Goal: Complete application form

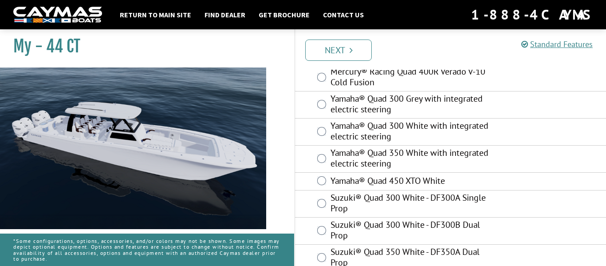
scroll to position [208, 0]
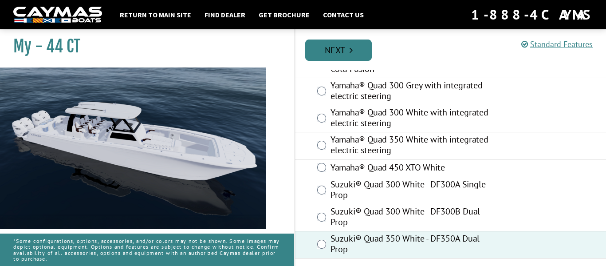
click at [348, 60] on link "Next" at bounding box center [338, 49] width 67 height 21
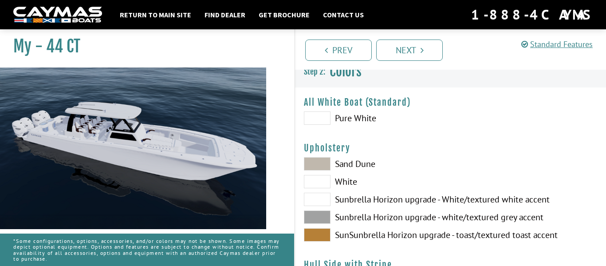
scroll to position [0, 0]
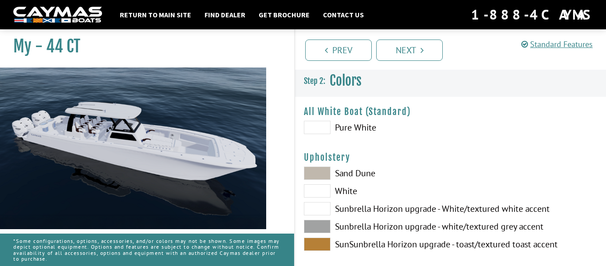
click at [322, 127] on span at bounding box center [317, 127] width 27 height 13
click at [321, 174] on span at bounding box center [317, 172] width 27 height 13
click at [318, 186] on span at bounding box center [317, 190] width 27 height 13
click at [317, 204] on span at bounding box center [317, 208] width 27 height 13
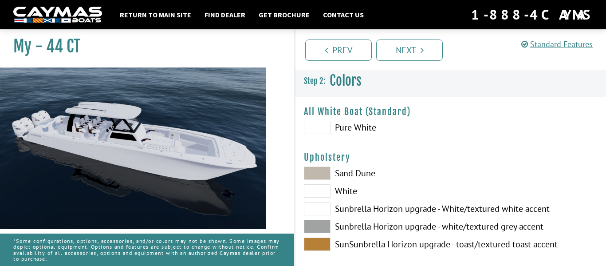
click at [316, 222] on span at bounding box center [317, 226] width 27 height 13
click at [315, 237] on span at bounding box center [317, 243] width 27 height 13
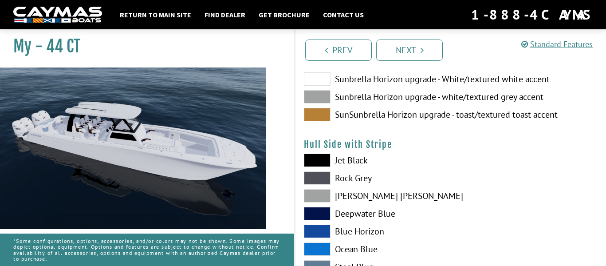
scroll to position [130, 0]
click at [321, 229] on span at bounding box center [317, 230] width 27 height 13
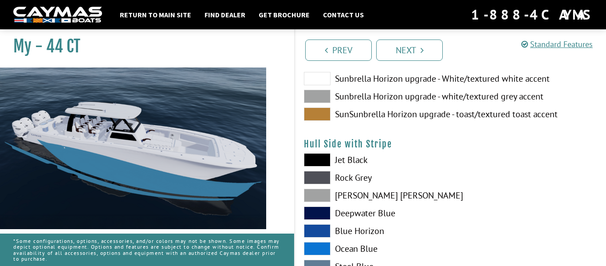
click at [321, 248] on span at bounding box center [317, 248] width 27 height 13
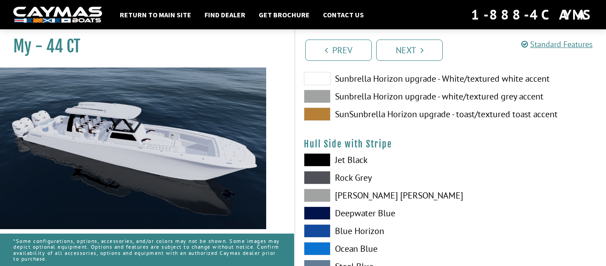
click at [323, 232] on span at bounding box center [317, 230] width 27 height 13
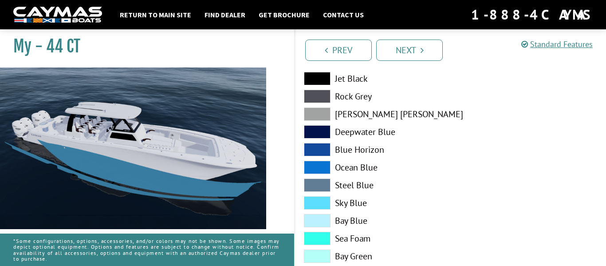
scroll to position [211, 0]
click at [319, 234] on span at bounding box center [317, 238] width 27 height 13
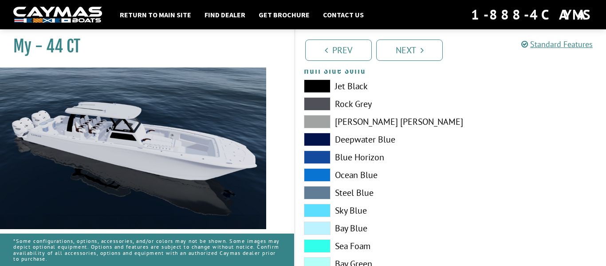
scroll to position [430, 0]
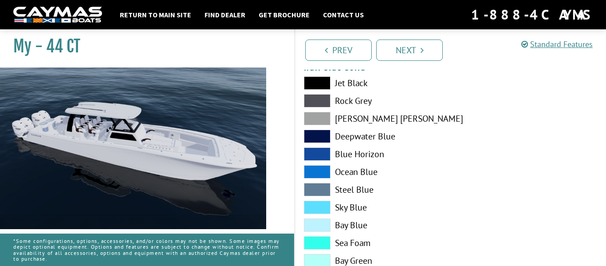
click at [320, 244] on span at bounding box center [317, 242] width 27 height 13
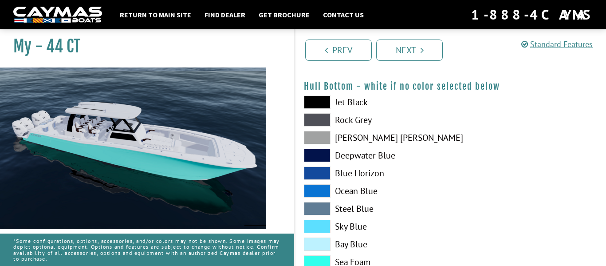
scroll to position [640, 0]
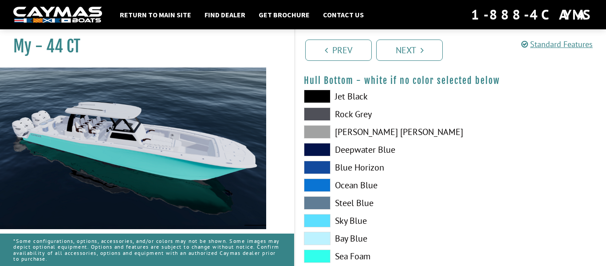
click at [315, 250] on span at bounding box center [317, 255] width 27 height 13
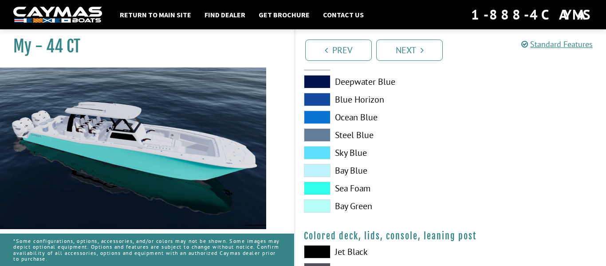
scroll to position [948, 0]
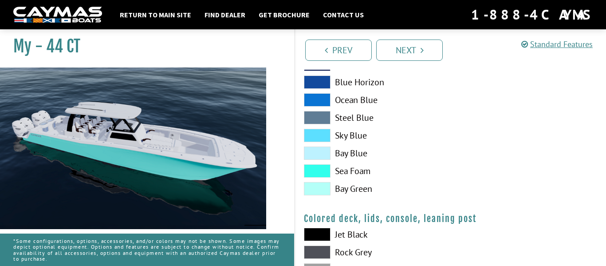
click at [323, 171] on span at bounding box center [317, 170] width 27 height 13
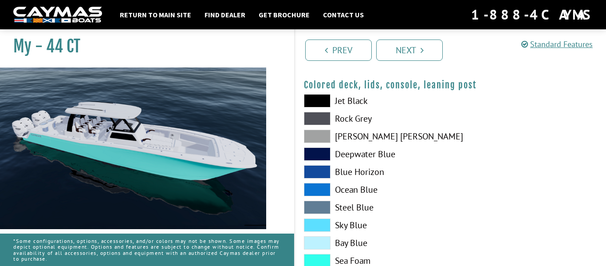
scroll to position [1126, 0]
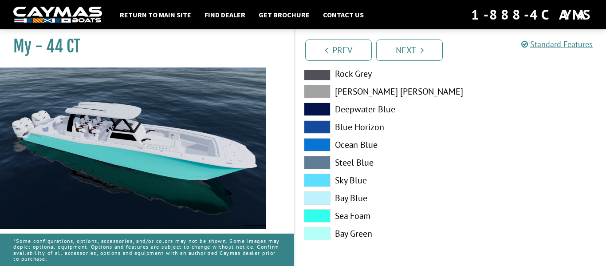
click at [320, 218] on span at bounding box center [317, 215] width 27 height 13
click at [422, 44] on link "Next" at bounding box center [409, 49] width 67 height 21
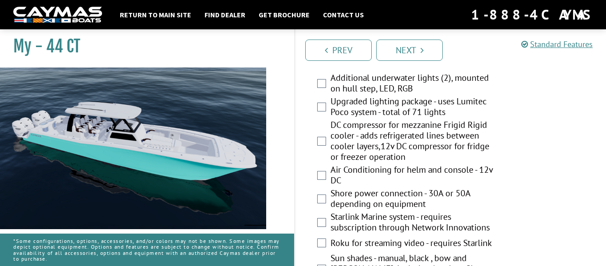
scroll to position [525, 0]
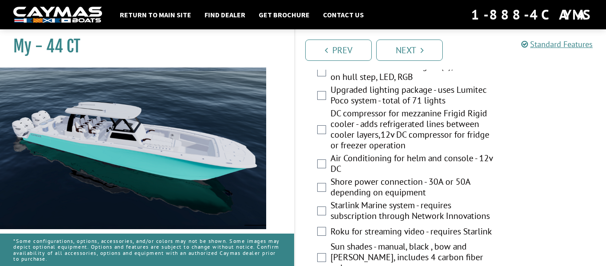
click at [327, 76] on div "Additional underwater lights (2), mounted on hull step, LED, RGB" at bounding box center [450, 73] width 311 height 24
click at [316, 65] on div "Prev Next" at bounding box center [450, 49] width 312 height 40
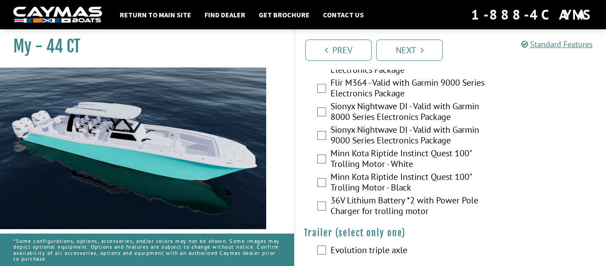
scroll to position [2272, 0]
